Goal: Information Seeking & Learning: Understand process/instructions

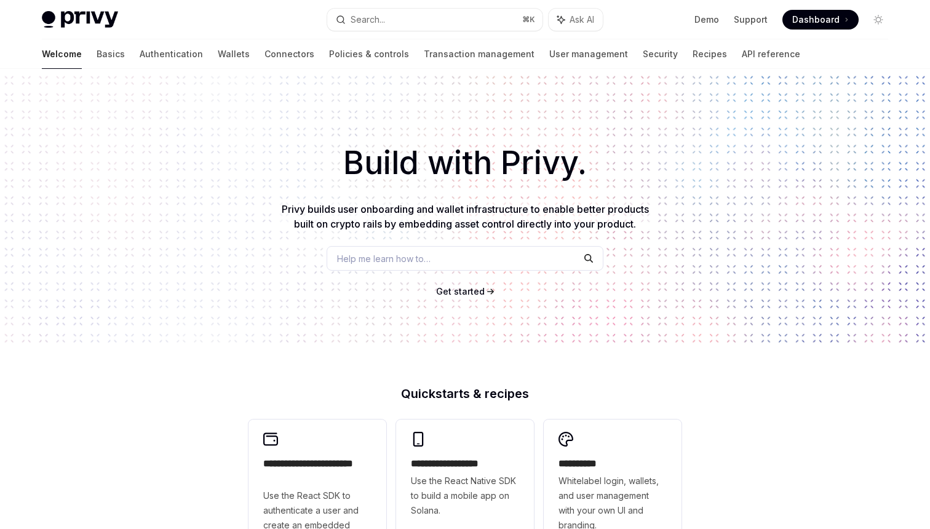
scroll to position [151, 0]
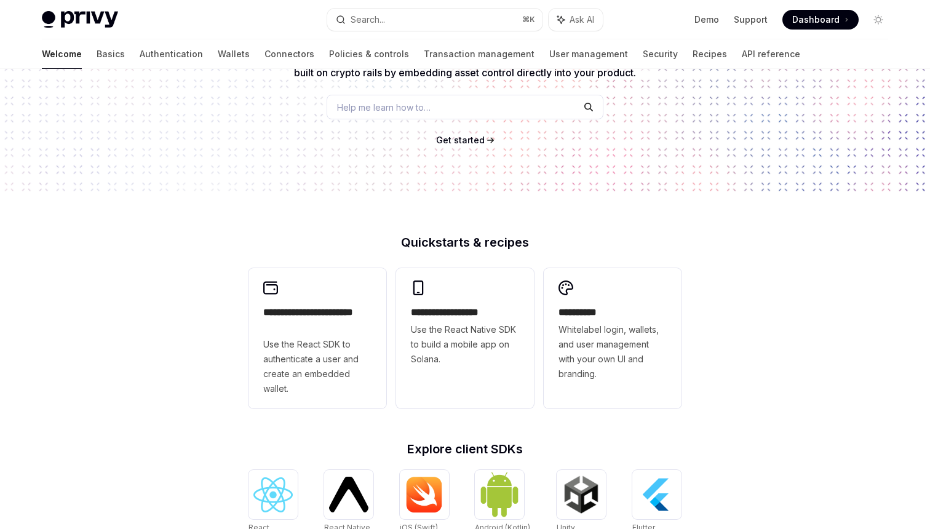
click at [299, 316] on h2 "**********" at bounding box center [317, 320] width 108 height 30
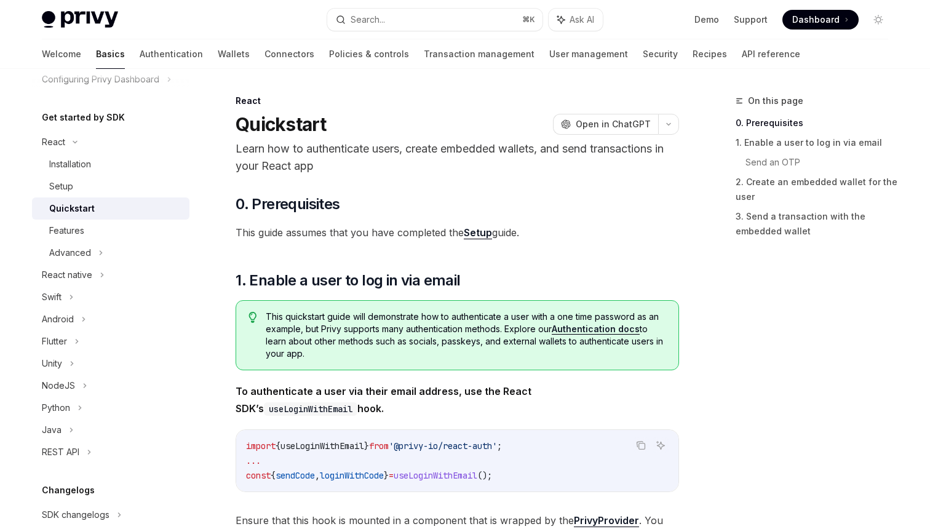
scroll to position [165, 0]
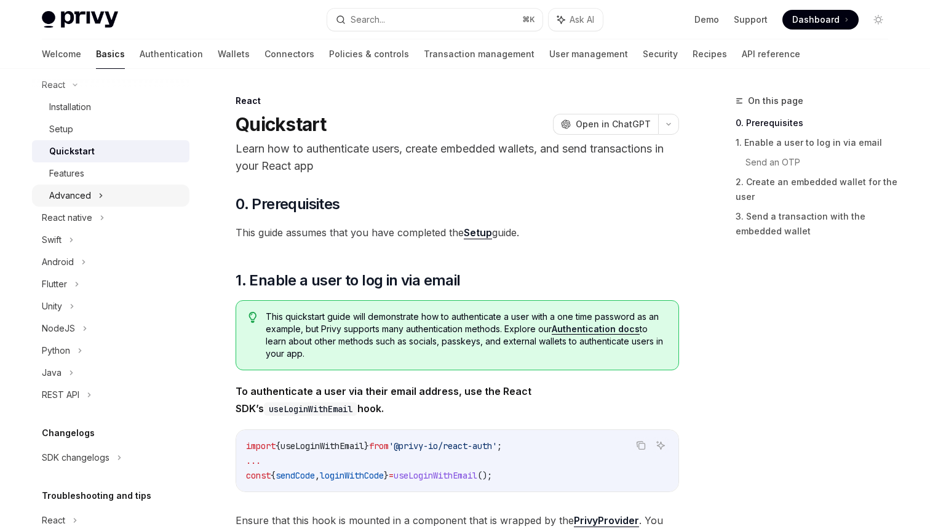
click at [89, 190] on div "Advanced" at bounding box center [70, 195] width 42 height 15
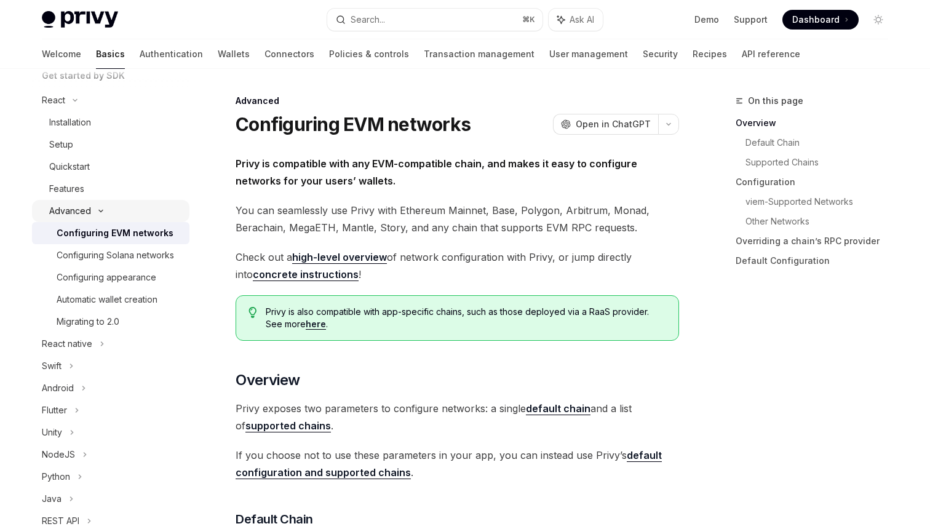
scroll to position [146, 0]
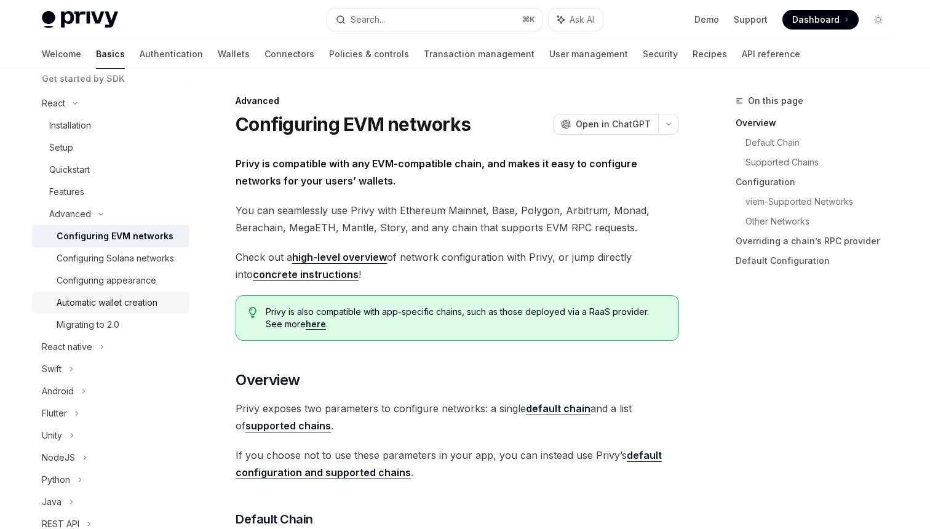
click at [82, 296] on div "Automatic wallet creation" at bounding box center [107, 302] width 101 height 15
type textarea "*"
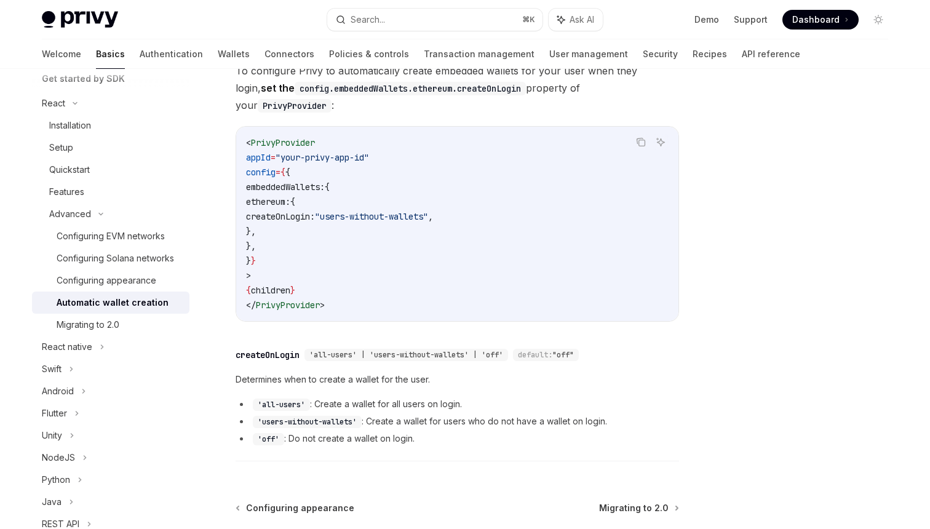
scroll to position [323, 0]
